Goal: Consume media (video, audio): Consume media (video, audio)

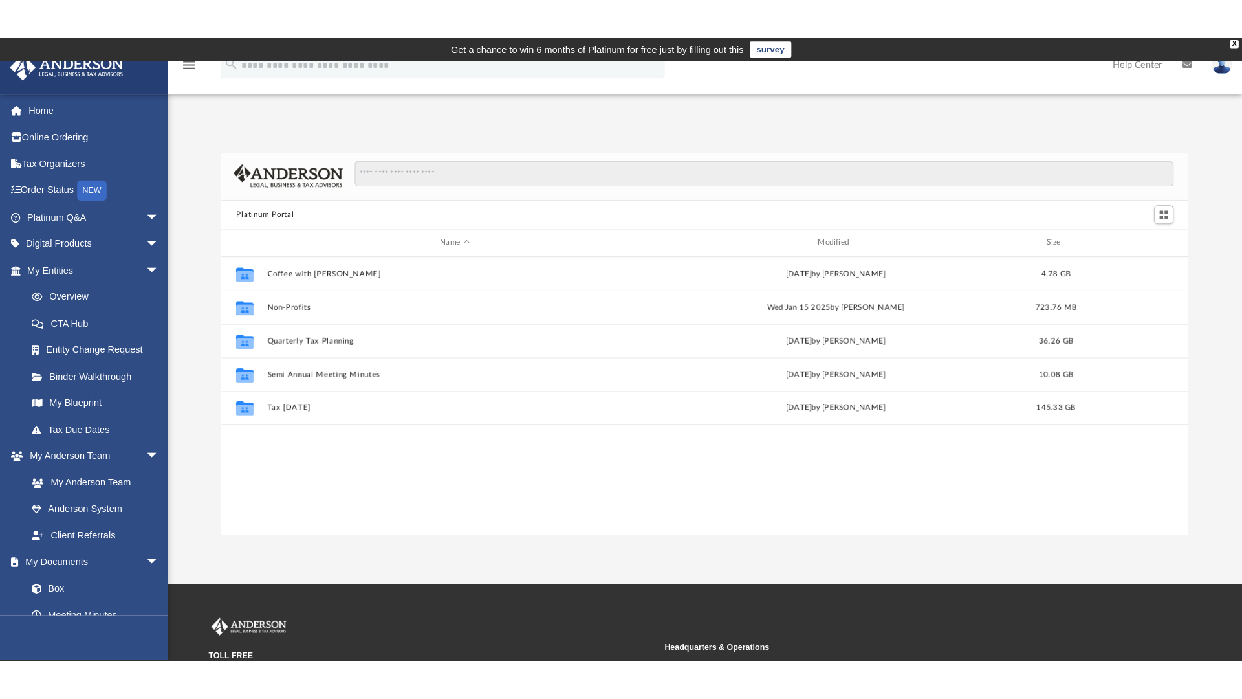
scroll to position [283, 922]
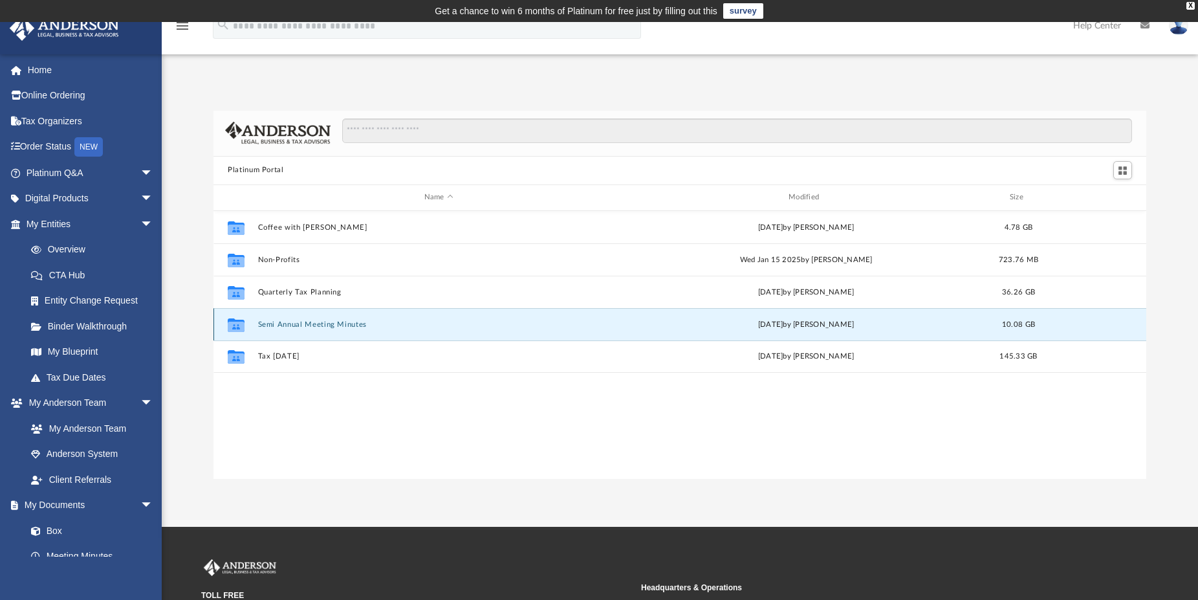
click at [289, 327] on button "Semi Annual Meeting Minutes" at bounding box center [439, 324] width 362 height 8
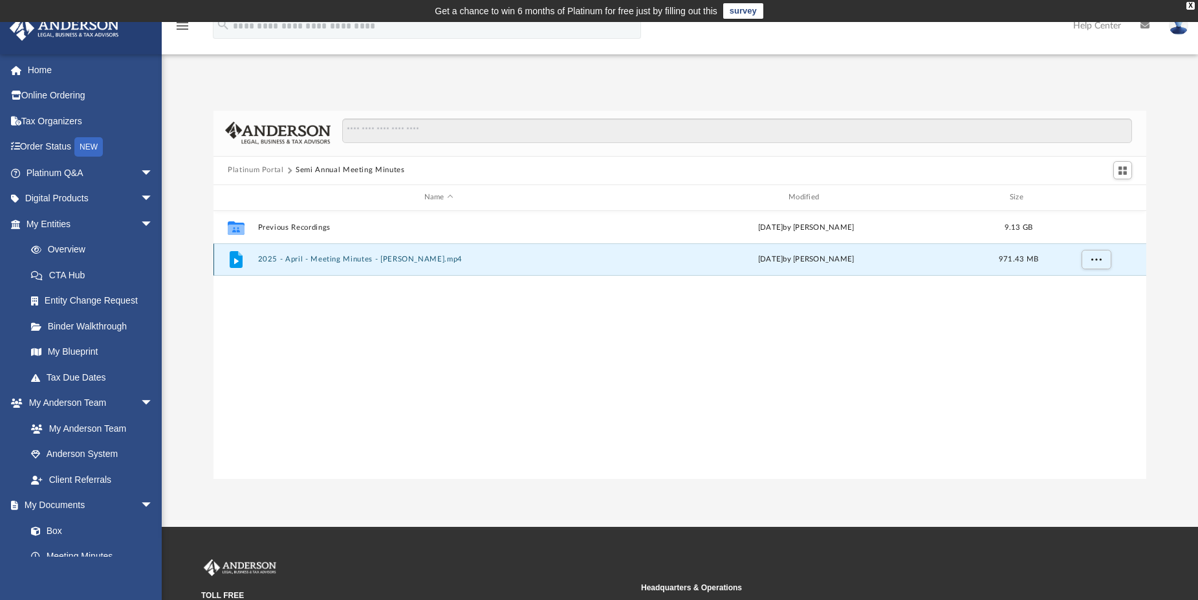
click at [325, 257] on button "2025 - April - Meeting Minutes - [PERSON_NAME].mp4" at bounding box center [439, 259] width 362 height 8
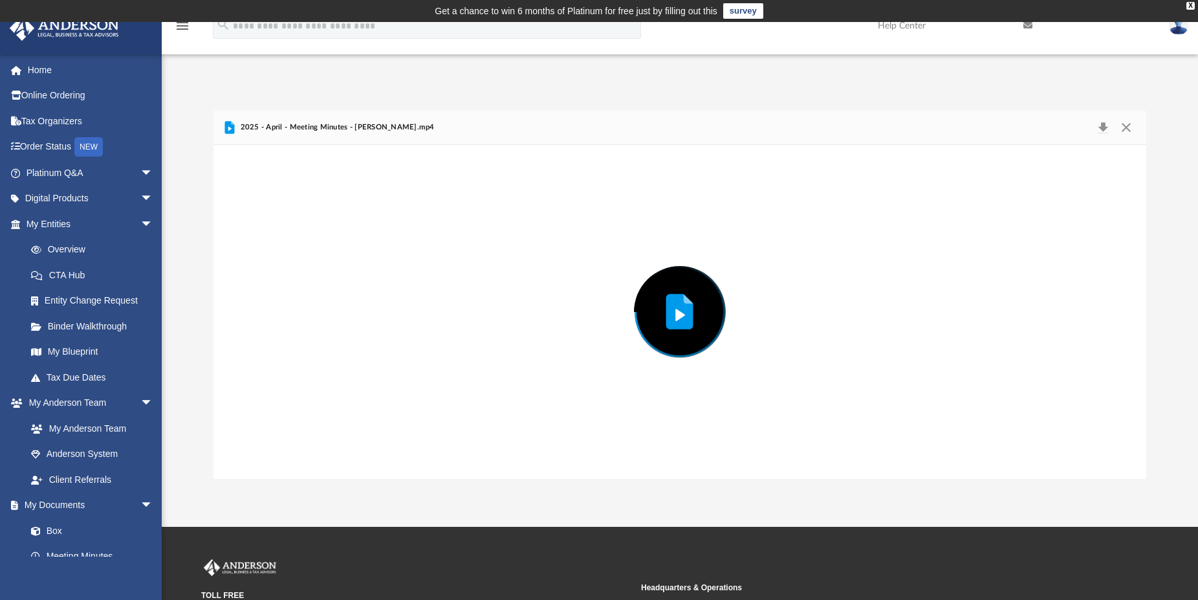
click at [325, 257] on div "Preview" at bounding box center [680, 312] width 933 height 334
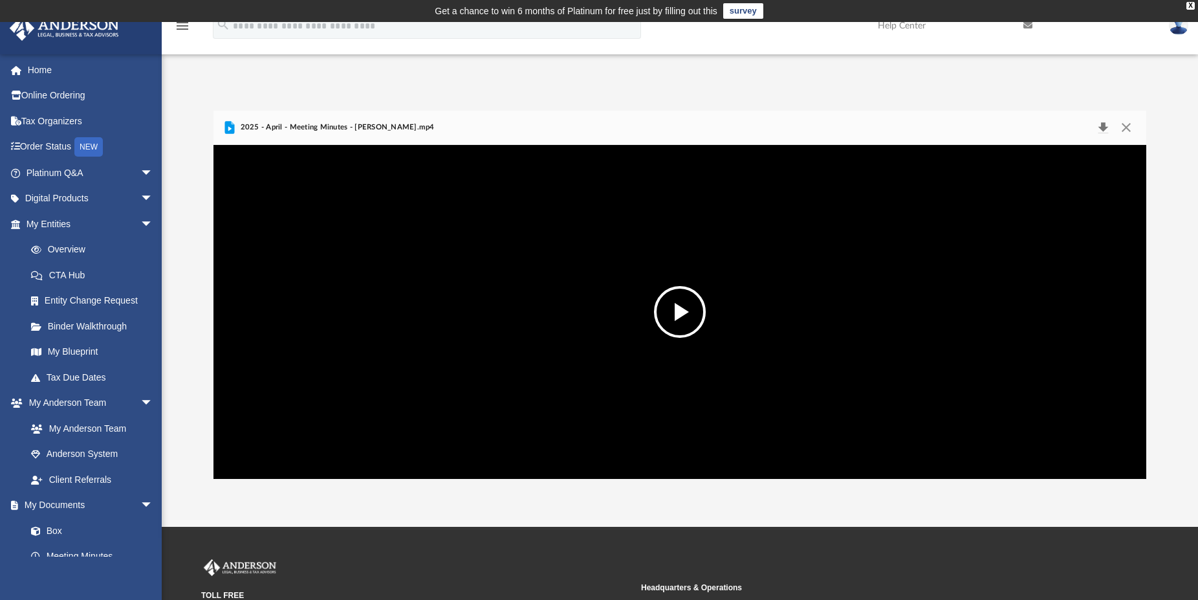
click at [1103, 126] on button "Download" at bounding box center [1103, 127] width 23 height 18
click at [675, 313] on button "File preview" at bounding box center [680, 312] width 52 height 52
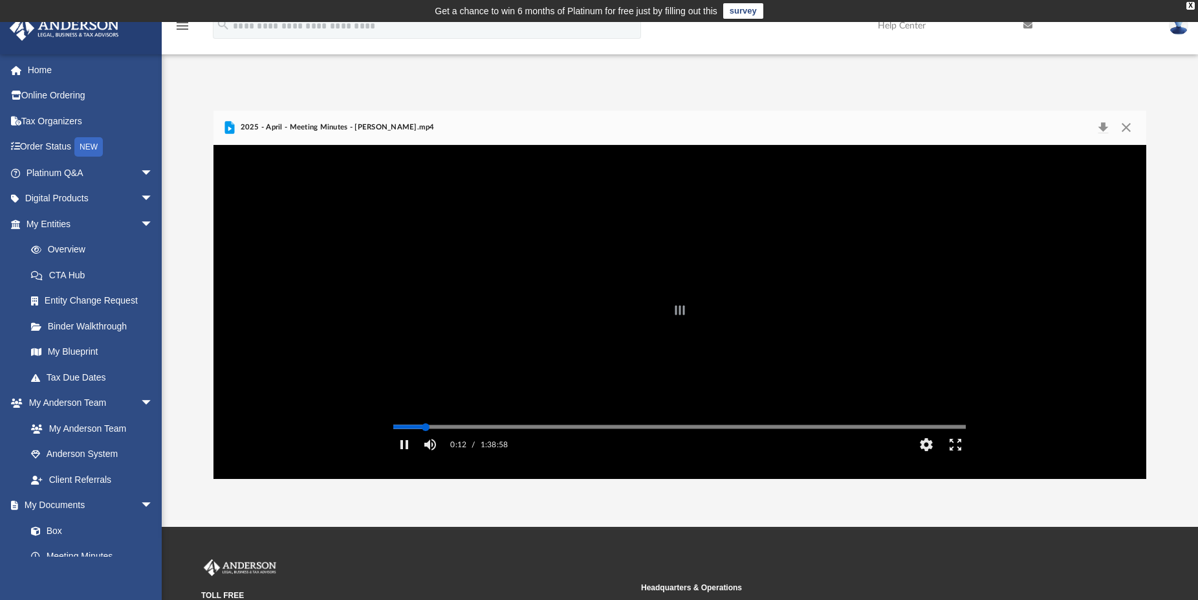
click at [426, 444] on div "Autoplay Disabled Speed Normal Quality Auto Subtitles/CC Off Audio Autoplay Dis…" at bounding box center [680, 312] width 933 height 334
click at [956, 457] on button "Enter fullscreen" at bounding box center [956, 445] width 29 height 26
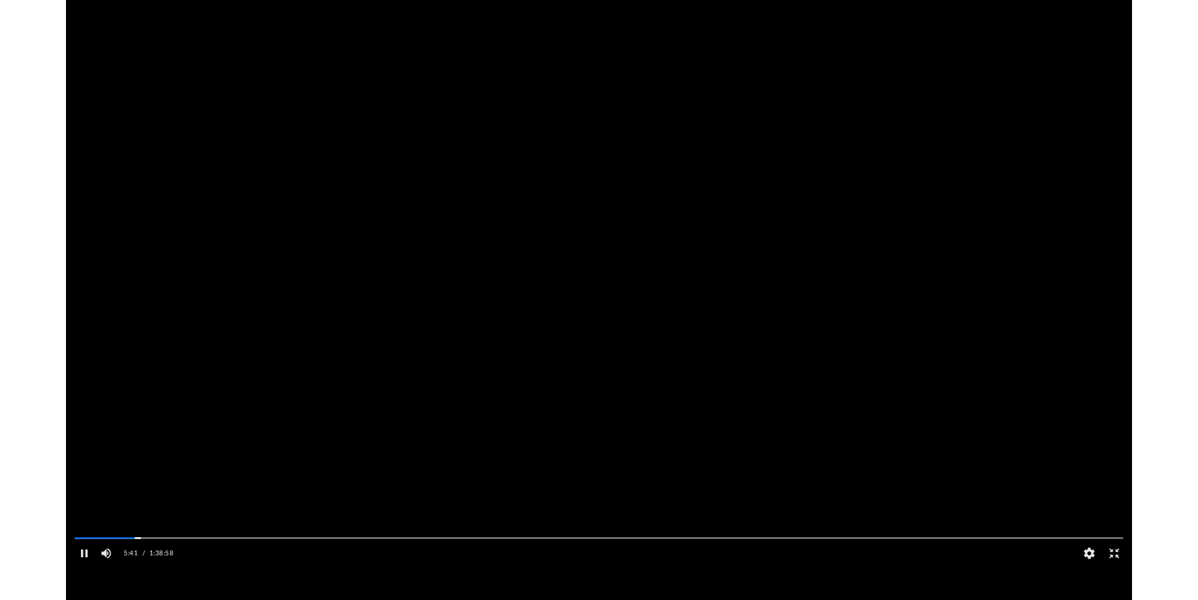
scroll to position [283, 962]
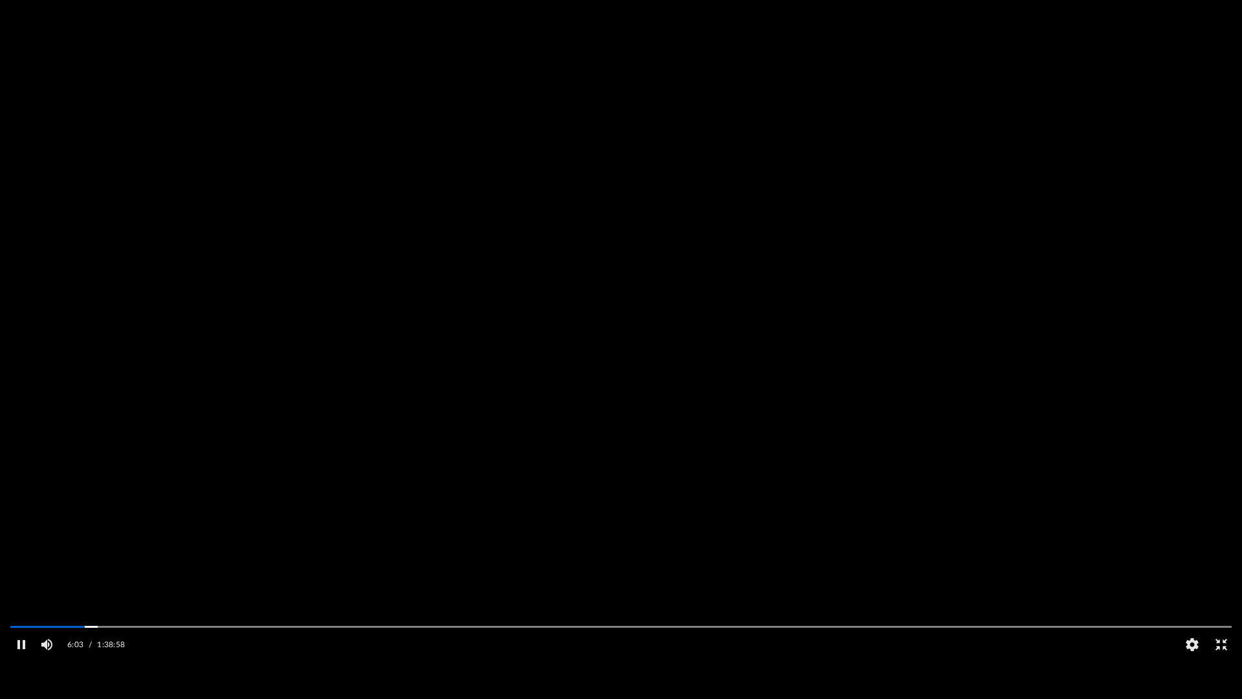
click at [1198, 599] on button "Exit fullscreen" at bounding box center [1221, 645] width 29 height 26
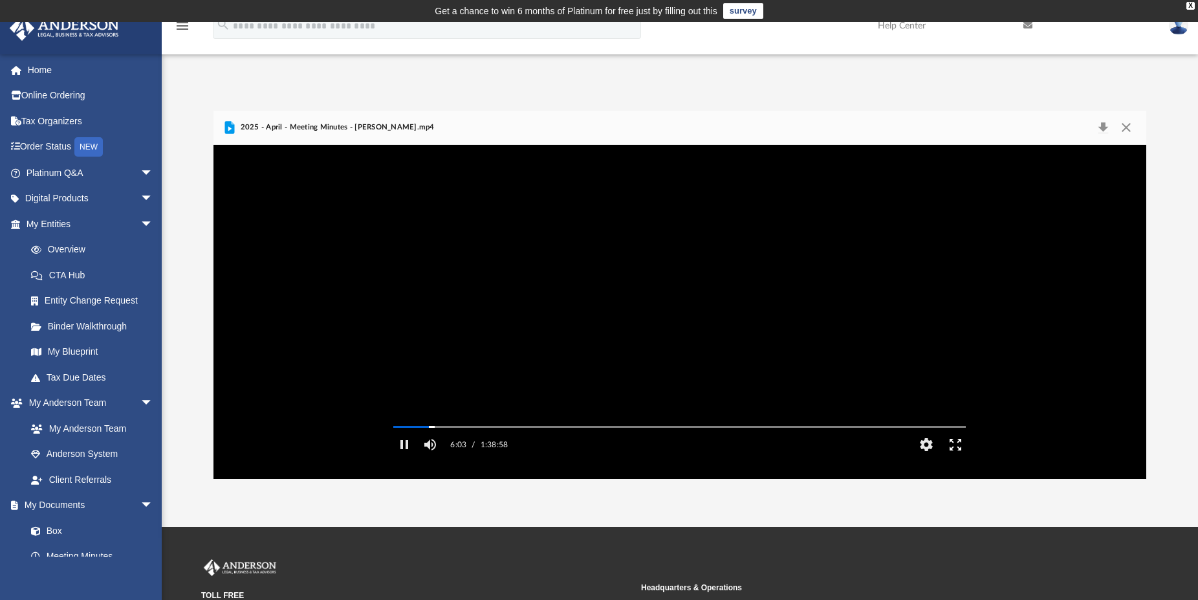
scroll to position [12, 12]
click at [404, 457] on button "Pause" at bounding box center [404, 445] width 29 height 26
